Goal: Task Accomplishment & Management: Manage account settings

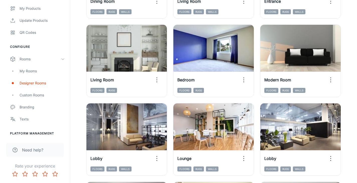
scroll to position [539, 0]
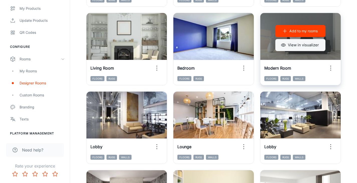
click at [292, 46] on button "View in visualizer" at bounding box center [300, 45] width 50 height 12
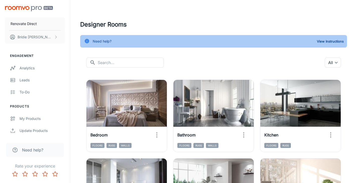
scroll to position [1, 0]
click at [24, 68] on div "Analytics" at bounding box center [42, 68] width 45 height 6
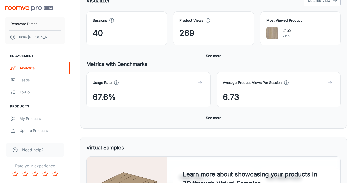
scroll to position [90, 0]
click at [210, 119] on button "See more" at bounding box center [214, 118] width 20 height 9
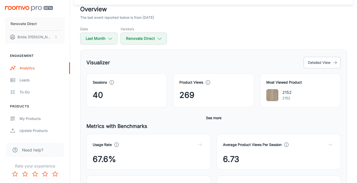
scroll to position [28, 0]
click at [314, 62] on button "Detailed View" at bounding box center [322, 63] width 37 height 12
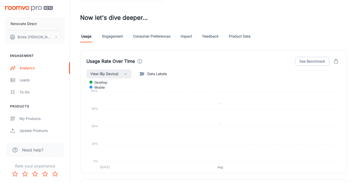
scroll to position [234, 0]
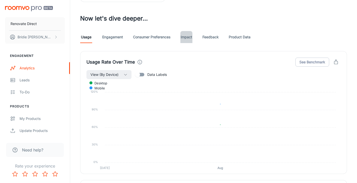
click at [188, 37] on link "Impact" at bounding box center [186, 37] width 12 height 12
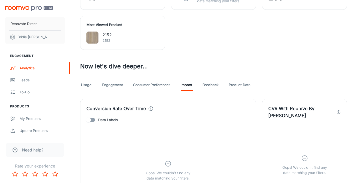
scroll to position [188, 0]
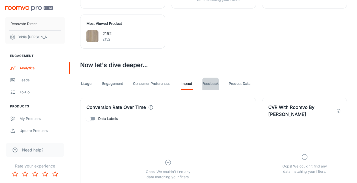
click at [212, 81] on link "Feedback" at bounding box center [210, 84] width 16 height 12
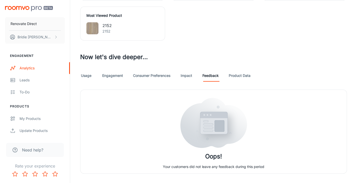
scroll to position [206, 0]
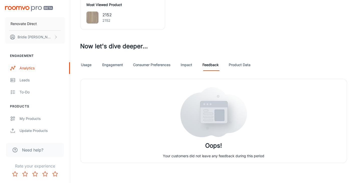
click at [237, 65] on link "Product Data" at bounding box center [240, 65] width 22 height 12
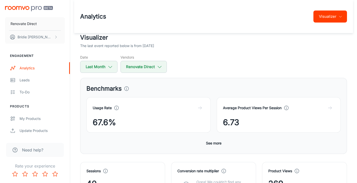
scroll to position [175, 0]
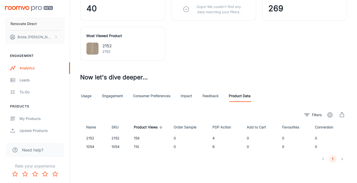
click at [141, 98] on link "Consumer Preferences" at bounding box center [151, 96] width 37 height 12
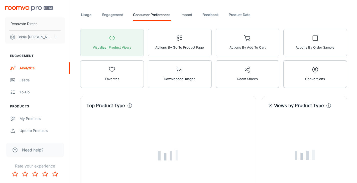
scroll to position [195, 0]
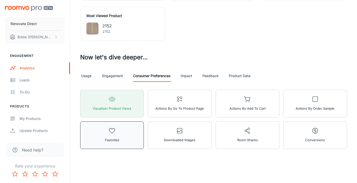
click at [123, 125] on button "Favorites" at bounding box center [112, 136] width 64 height 28
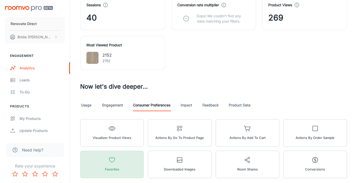
scroll to position [168, 0]
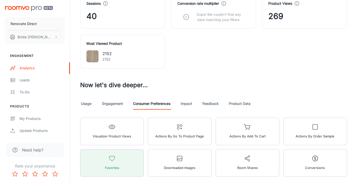
click at [114, 104] on link "Engagement" at bounding box center [112, 104] width 21 height 12
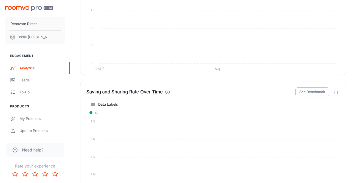
scroll to position [1256, 0]
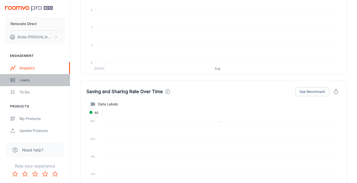
click at [26, 80] on div "Leads" at bounding box center [42, 80] width 45 height 6
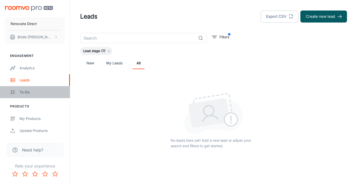
click at [29, 91] on div "To-do" at bounding box center [42, 92] width 45 height 6
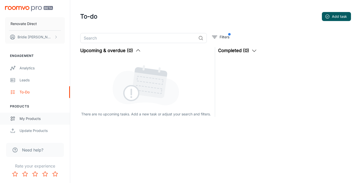
click at [35, 116] on div "My Products" at bounding box center [42, 119] width 45 height 6
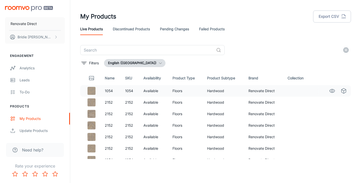
click at [104, 89] on td "1054" at bounding box center [111, 91] width 20 height 12
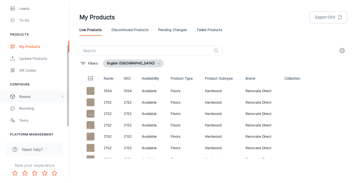
scroll to position [73, 0]
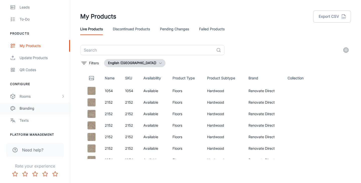
click at [27, 109] on div "Branding" at bounding box center [42, 109] width 45 height 6
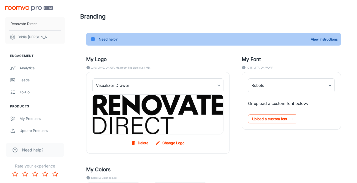
type input "LibreCaslonDisplay-R"
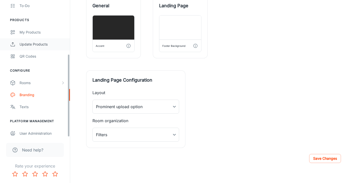
scroll to position [89, 0]
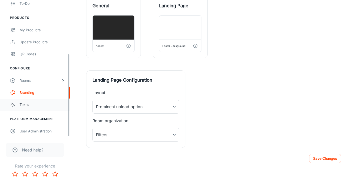
click at [27, 101] on link "Texts" at bounding box center [35, 105] width 70 height 12
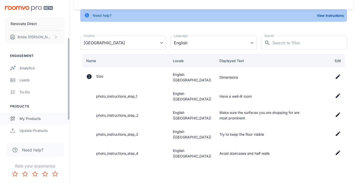
scroll to position [89, 0]
